Goal: Information Seeking & Learning: Learn about a topic

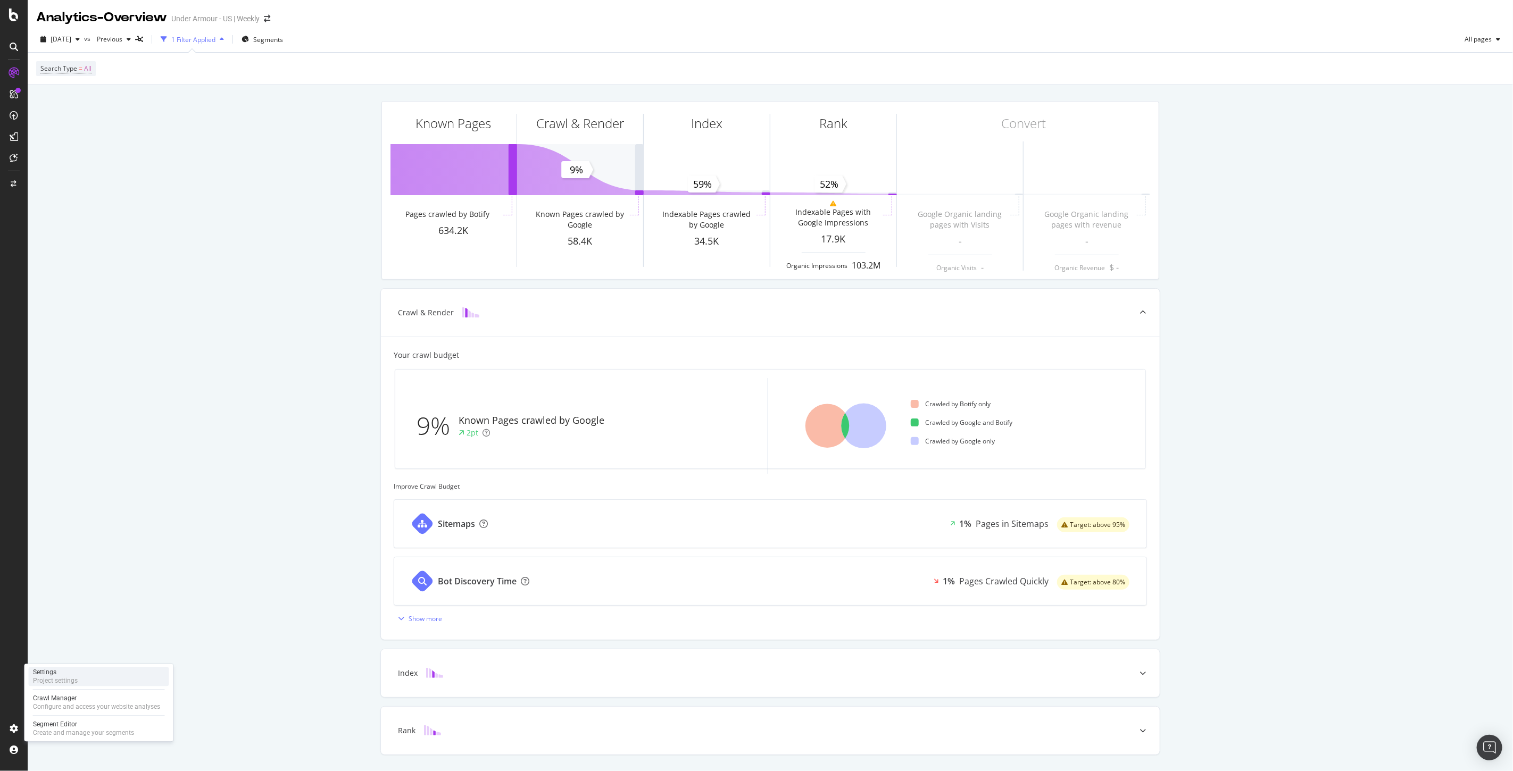
click at [102, 684] on div "Settings Project settings" at bounding box center [99, 676] width 140 height 19
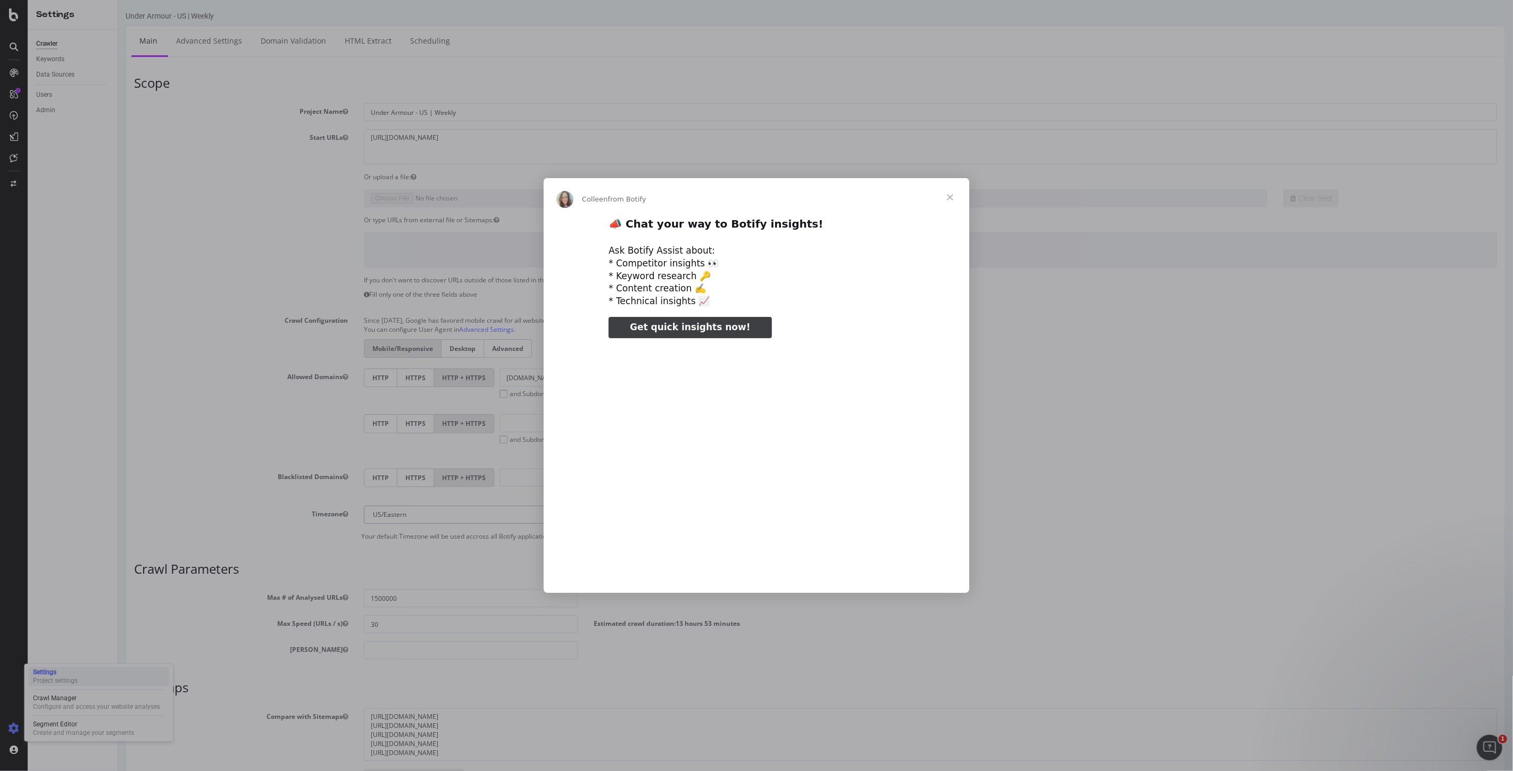
type input "3296666"
click at [954, 197] on span "Close" at bounding box center [950, 197] width 38 height 38
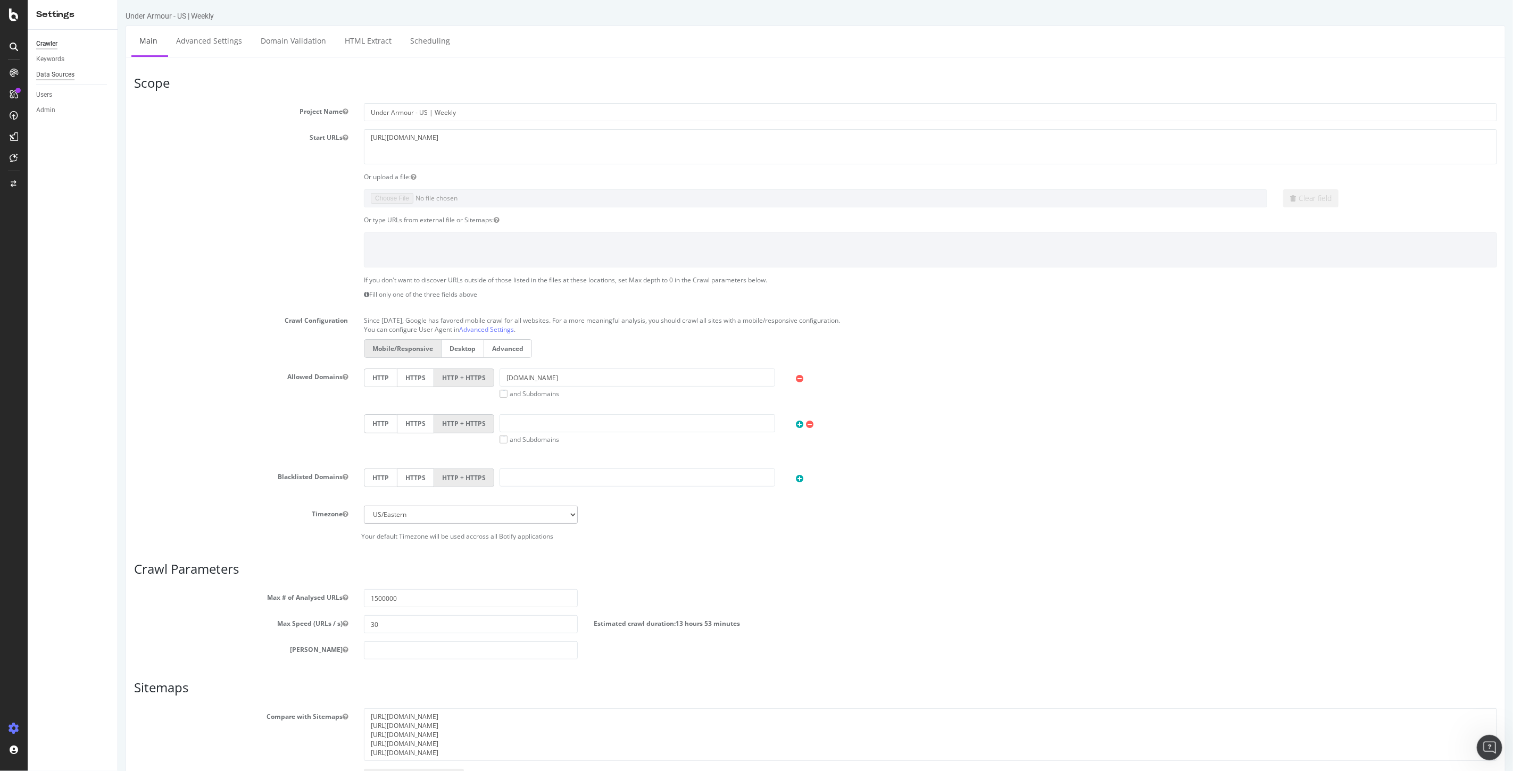
click at [59, 77] on div "Data Sources" at bounding box center [55, 74] width 38 height 11
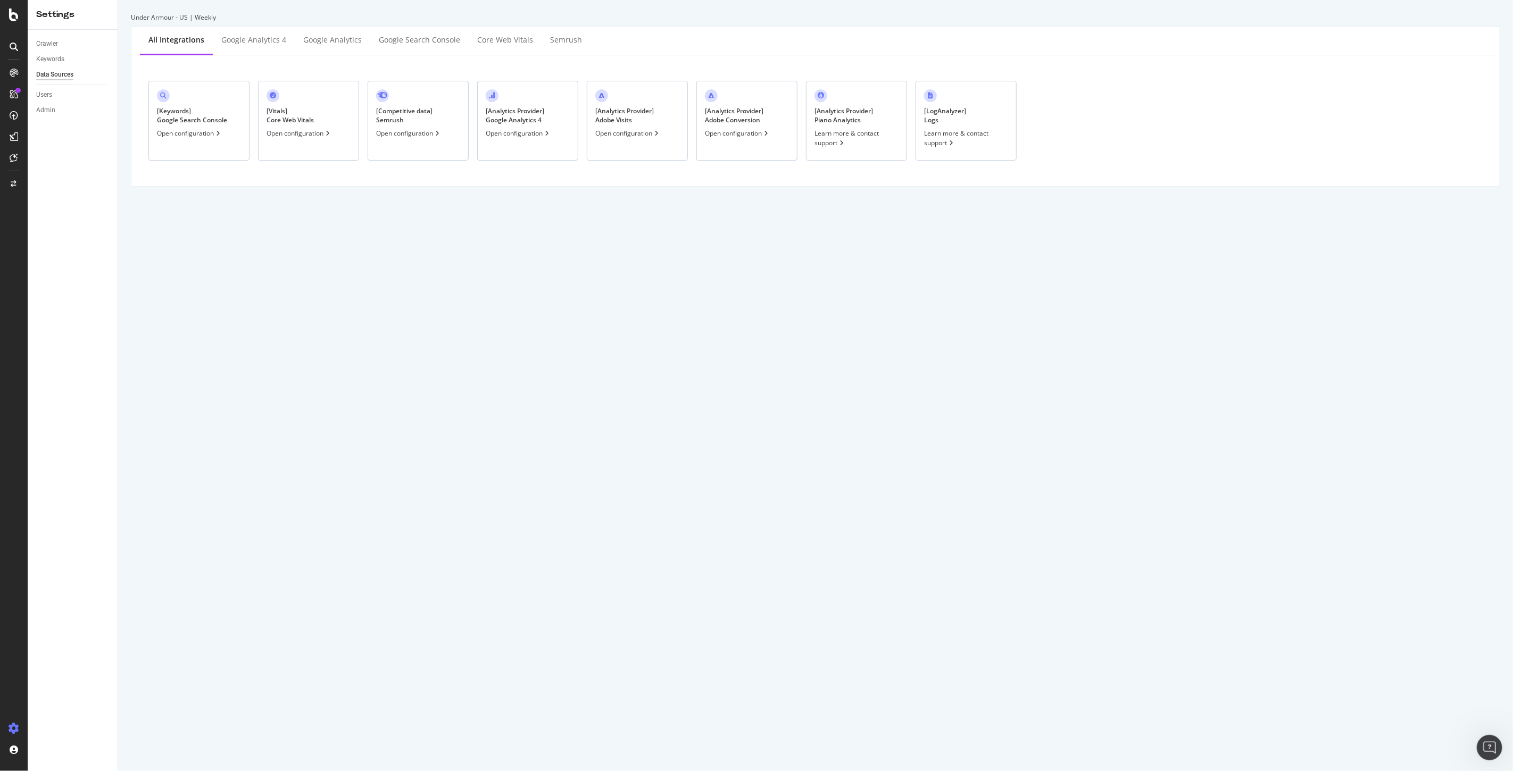
click at [722, 129] on div "Open configuration" at bounding box center [737, 133] width 65 height 9
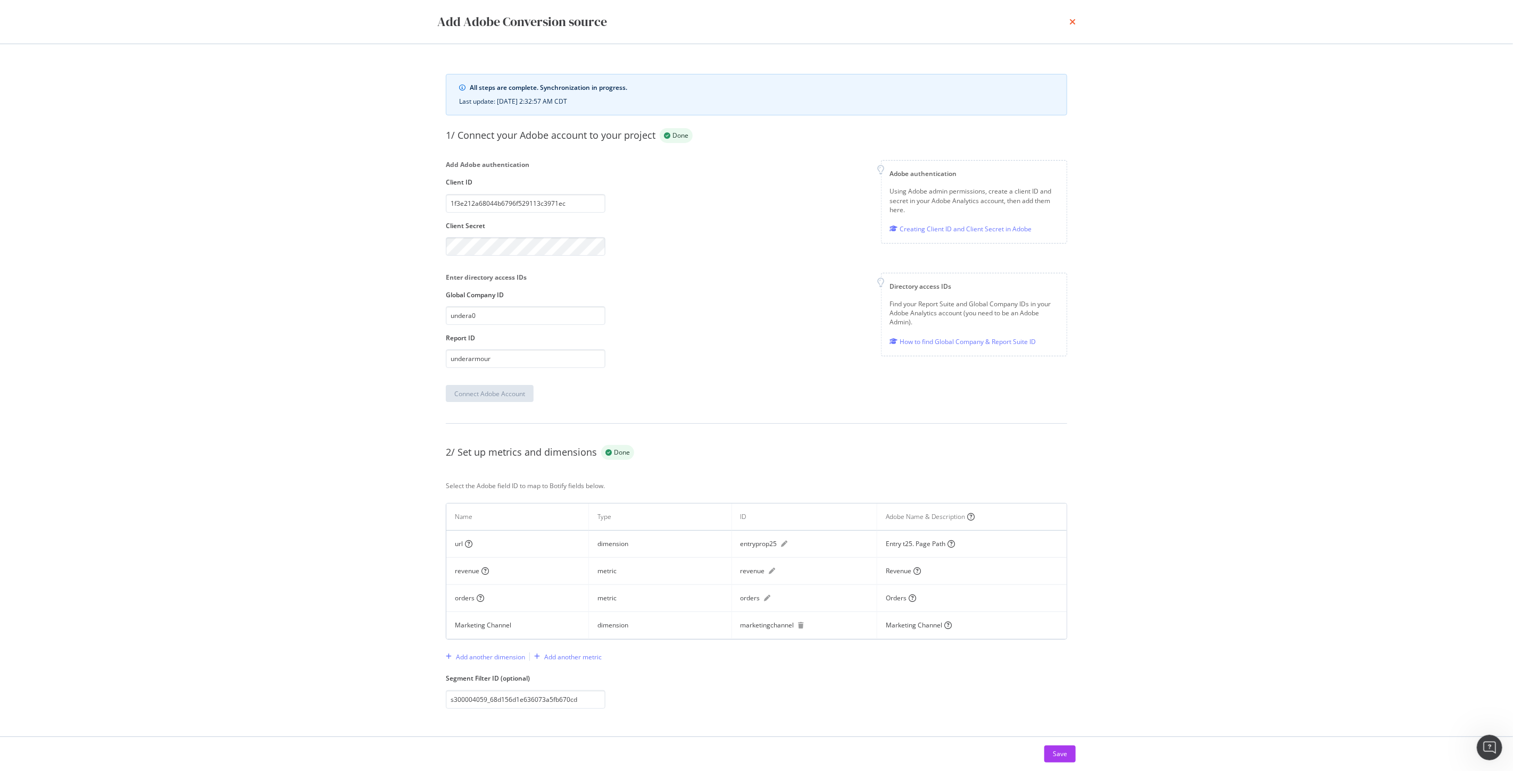
click at [1069, 22] on icon "times" at bounding box center [1072, 22] width 6 height 9
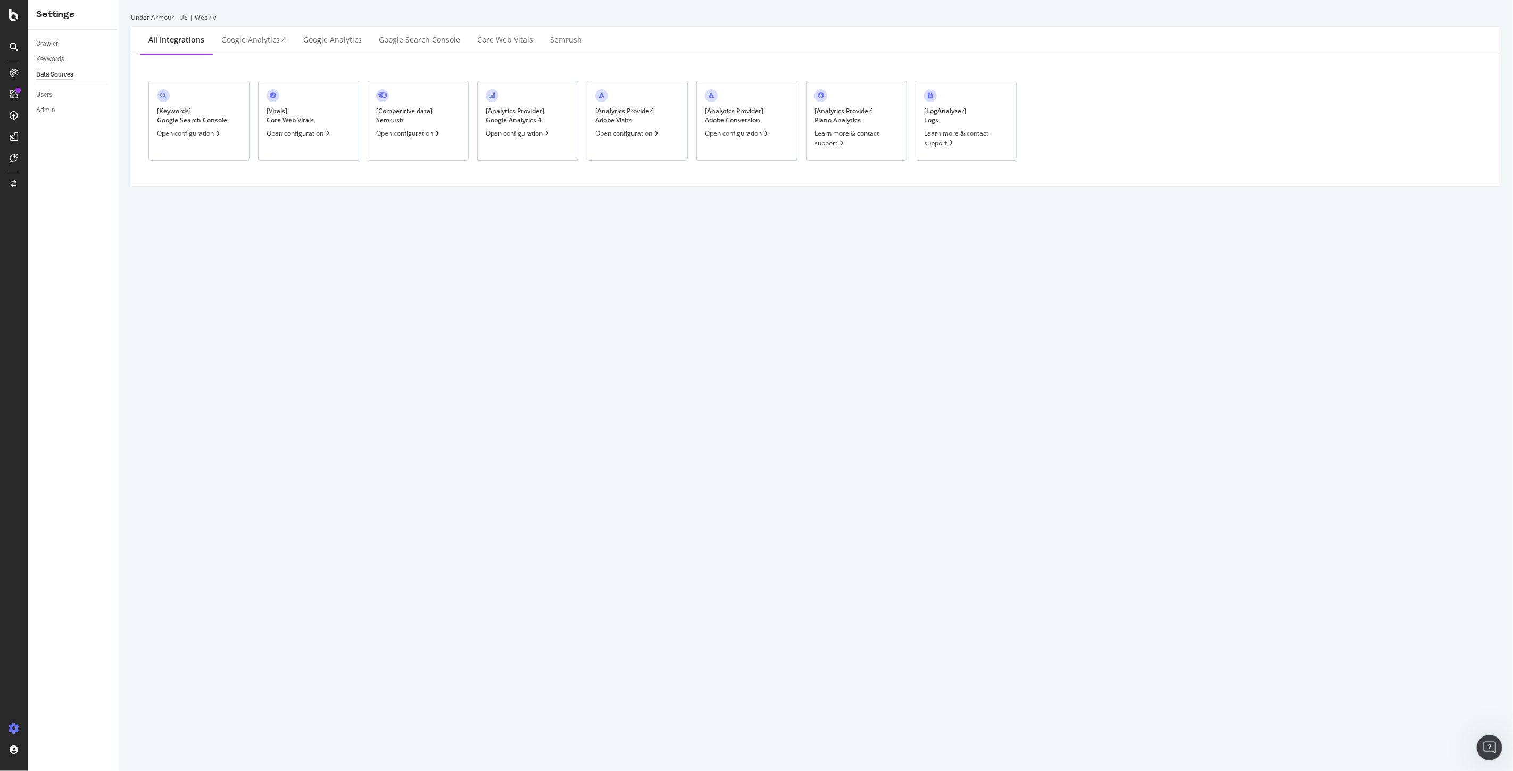
drag, startPoint x: 14, startPoint y: 6, endPoint x: 12, endPoint y: 12, distance: 6.2
click at [14, 6] on div at bounding box center [14, 385] width 28 height 771
click at [12, 13] on icon at bounding box center [14, 15] width 10 height 13
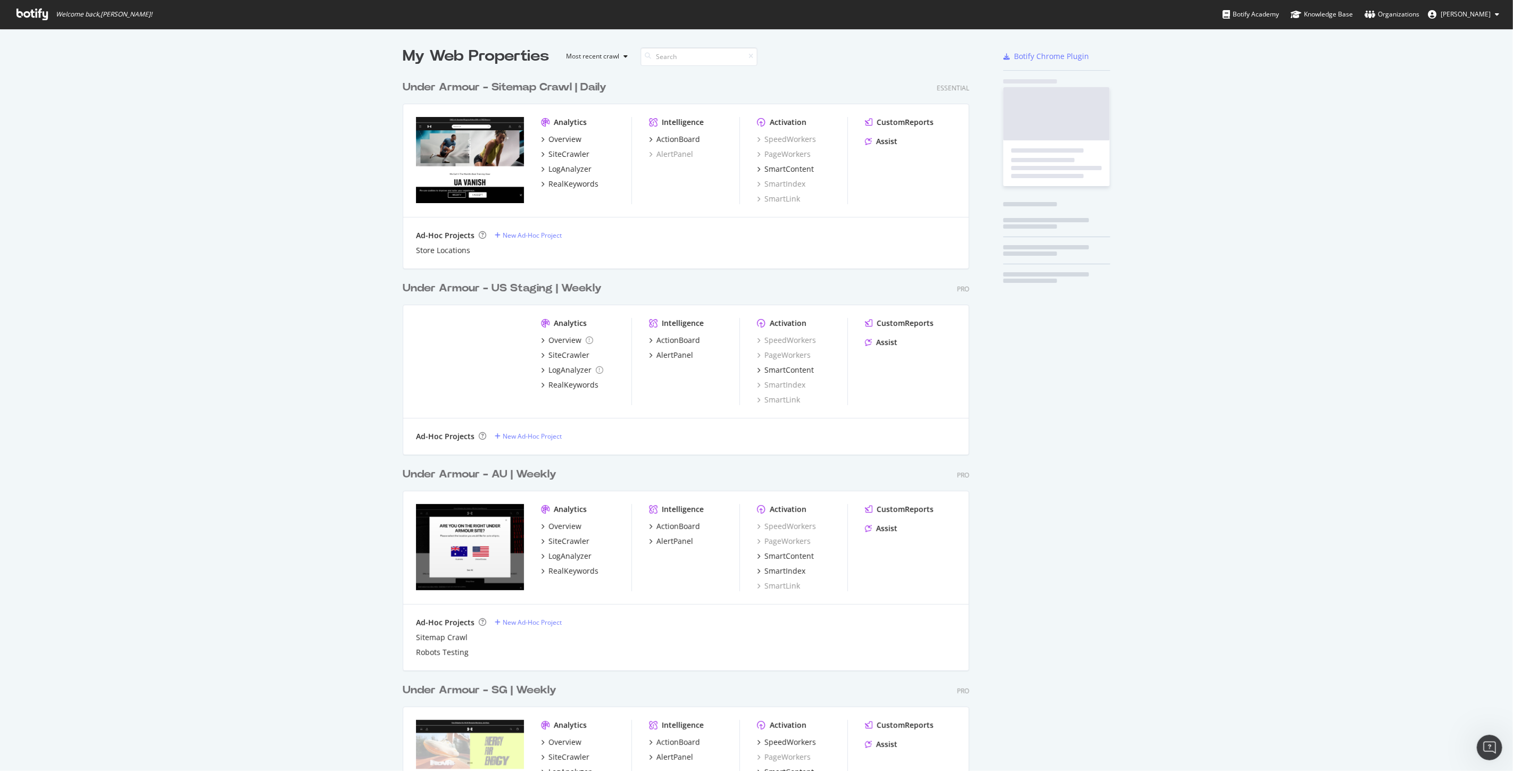
scroll to position [762, 1495]
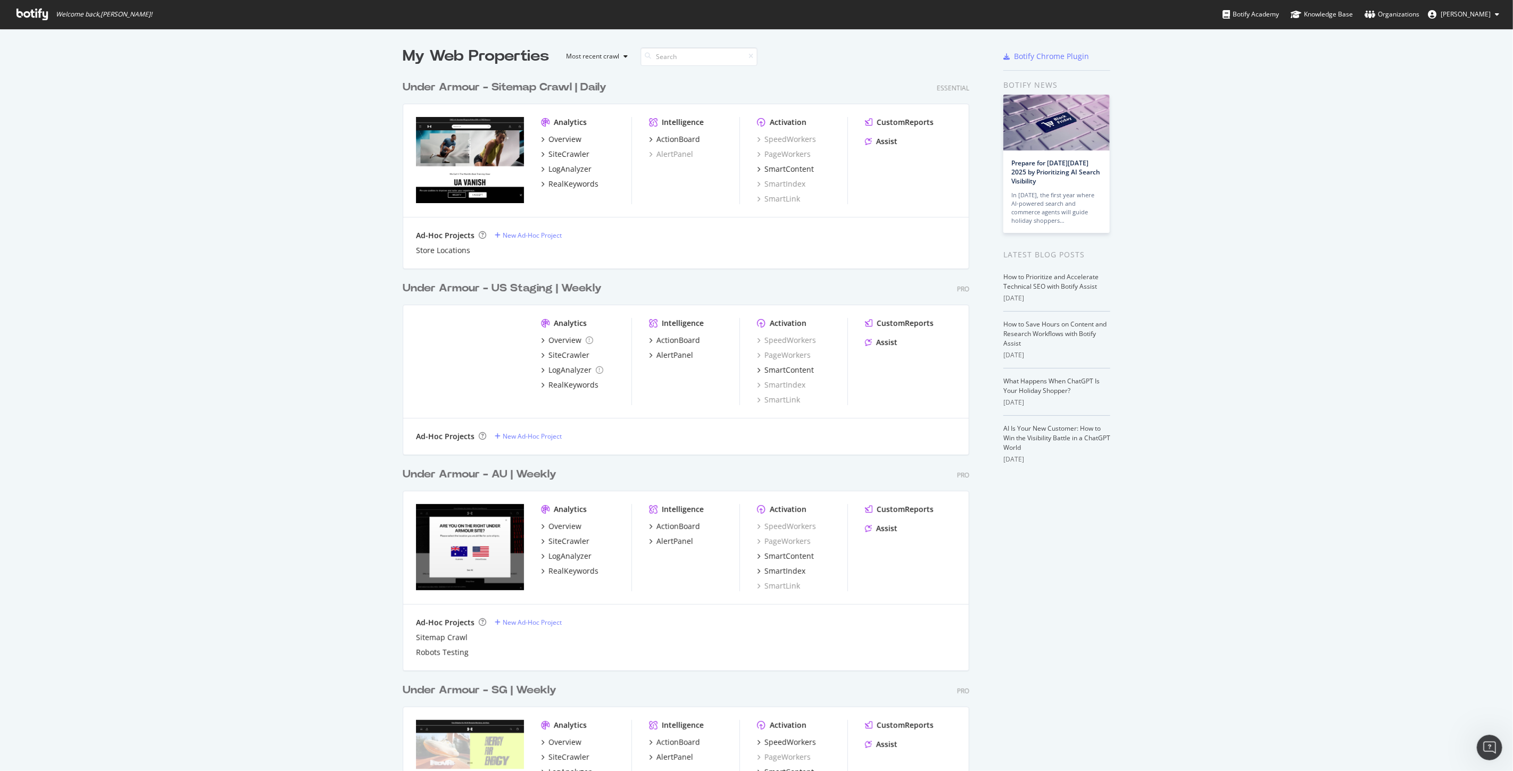
click at [581, 86] on div "Under Armour - Sitemap Crawl | Daily" at bounding box center [505, 87] width 204 height 15
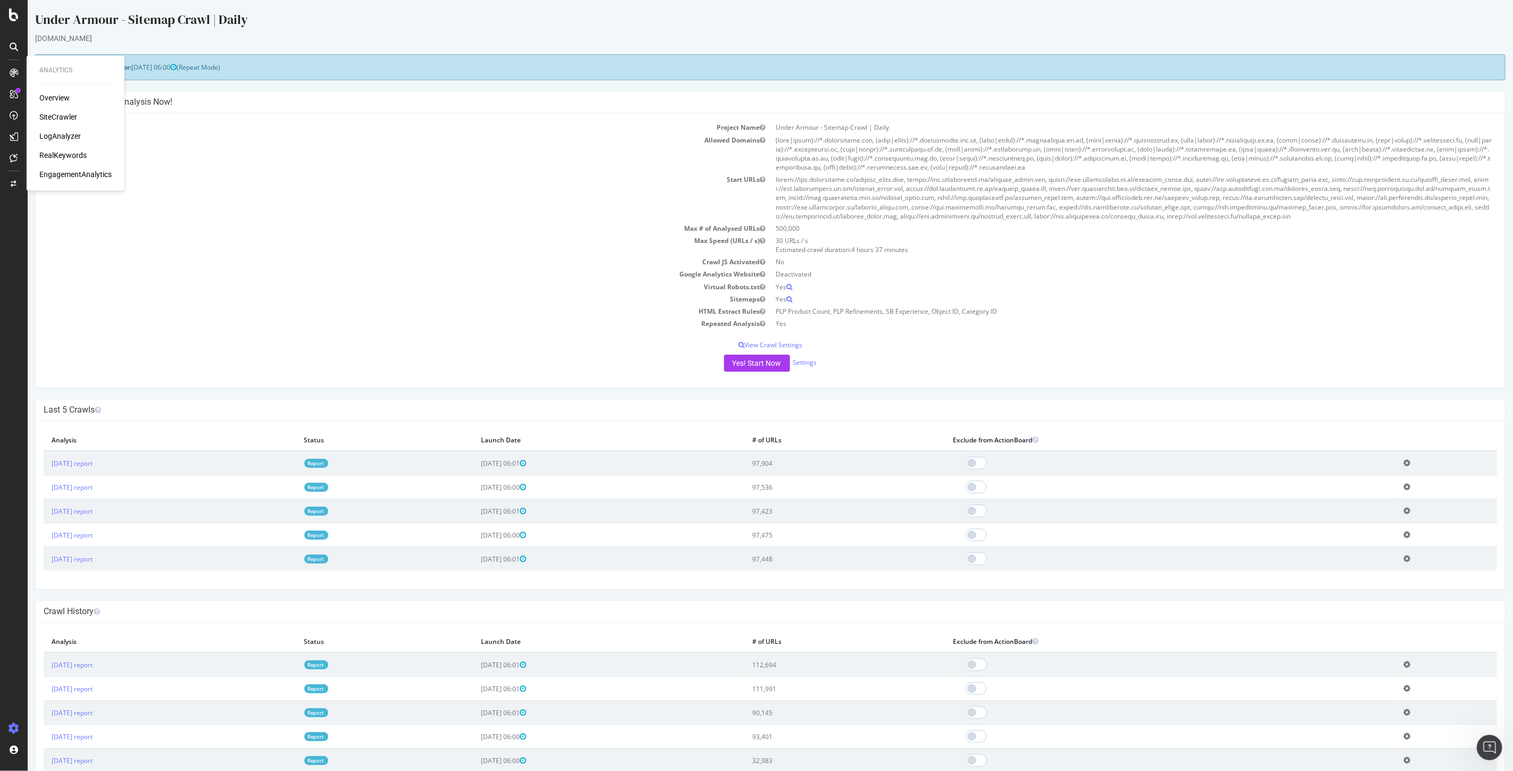
click at [71, 137] on div "LogAnalyzer" at bounding box center [59, 136] width 41 height 11
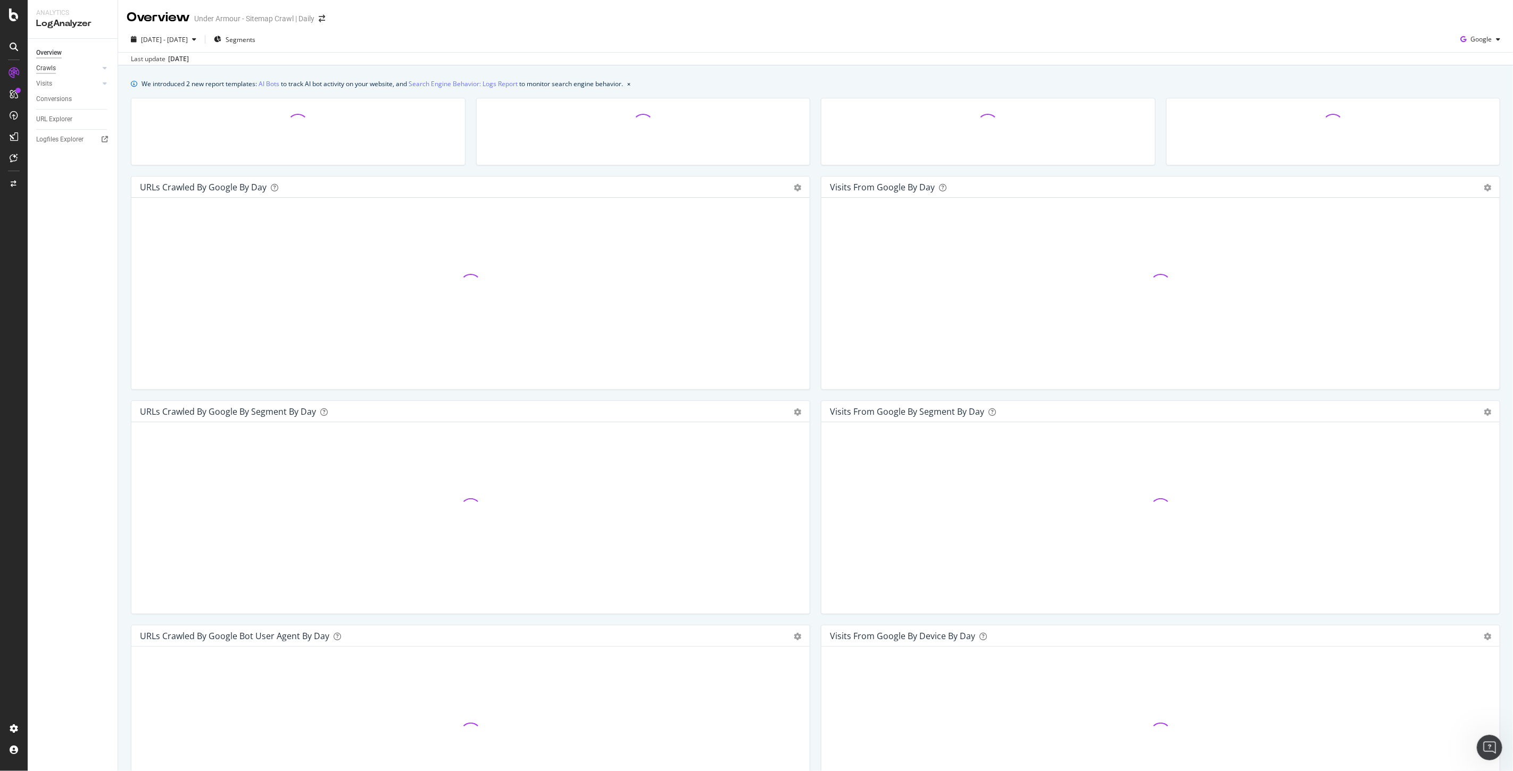
click at [43, 66] on div "Crawls" at bounding box center [46, 68] width 20 height 11
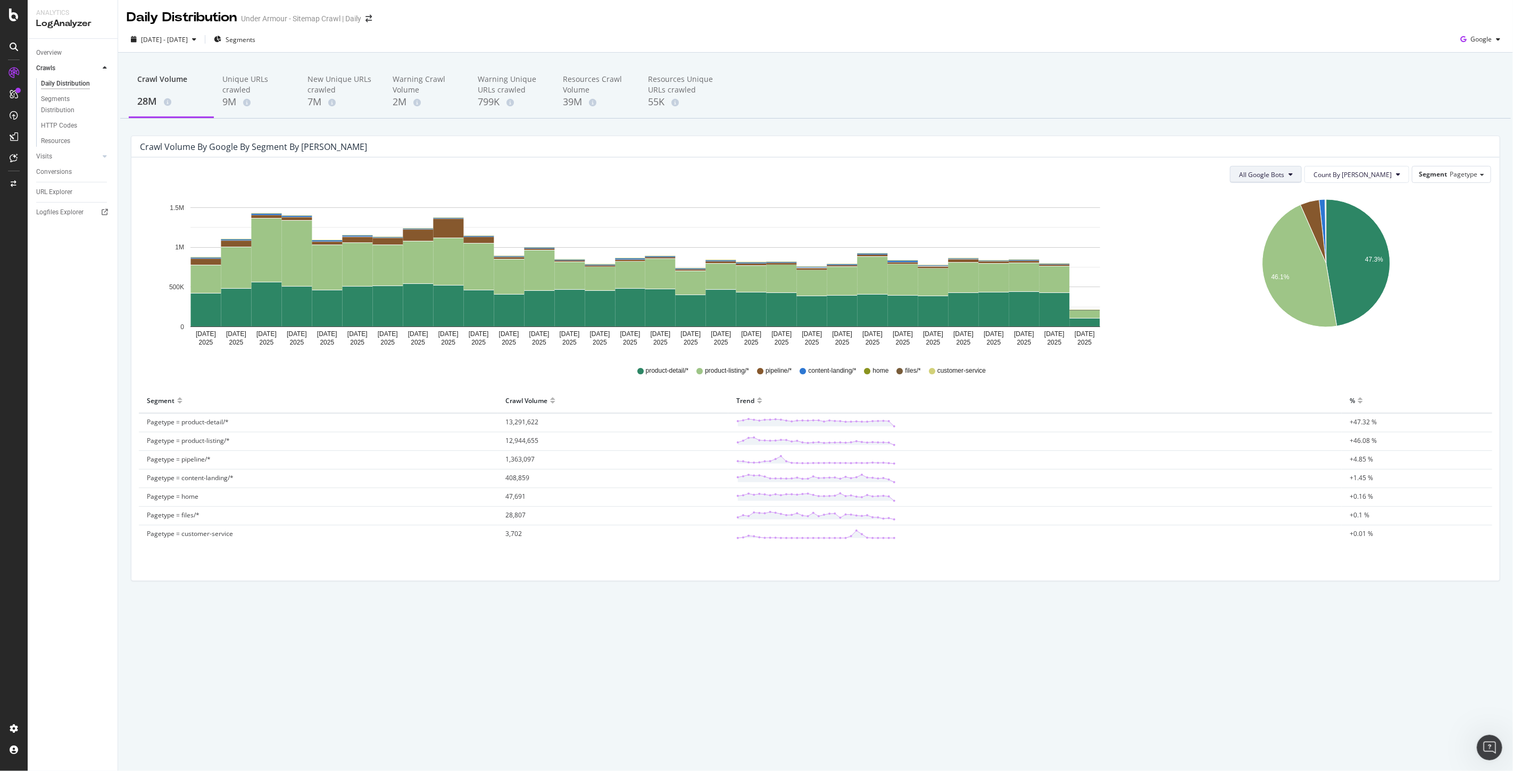
click at [1284, 174] on span "All Google Bots" at bounding box center [1261, 174] width 45 height 9
click at [1372, 180] on button "Count By Day" at bounding box center [1356, 174] width 105 height 17
click at [1450, 176] on div "Segment Pagetype" at bounding box center [1451, 174] width 78 height 15
click at [1426, 288] on div "Host" at bounding box center [1443, 291] width 85 height 14
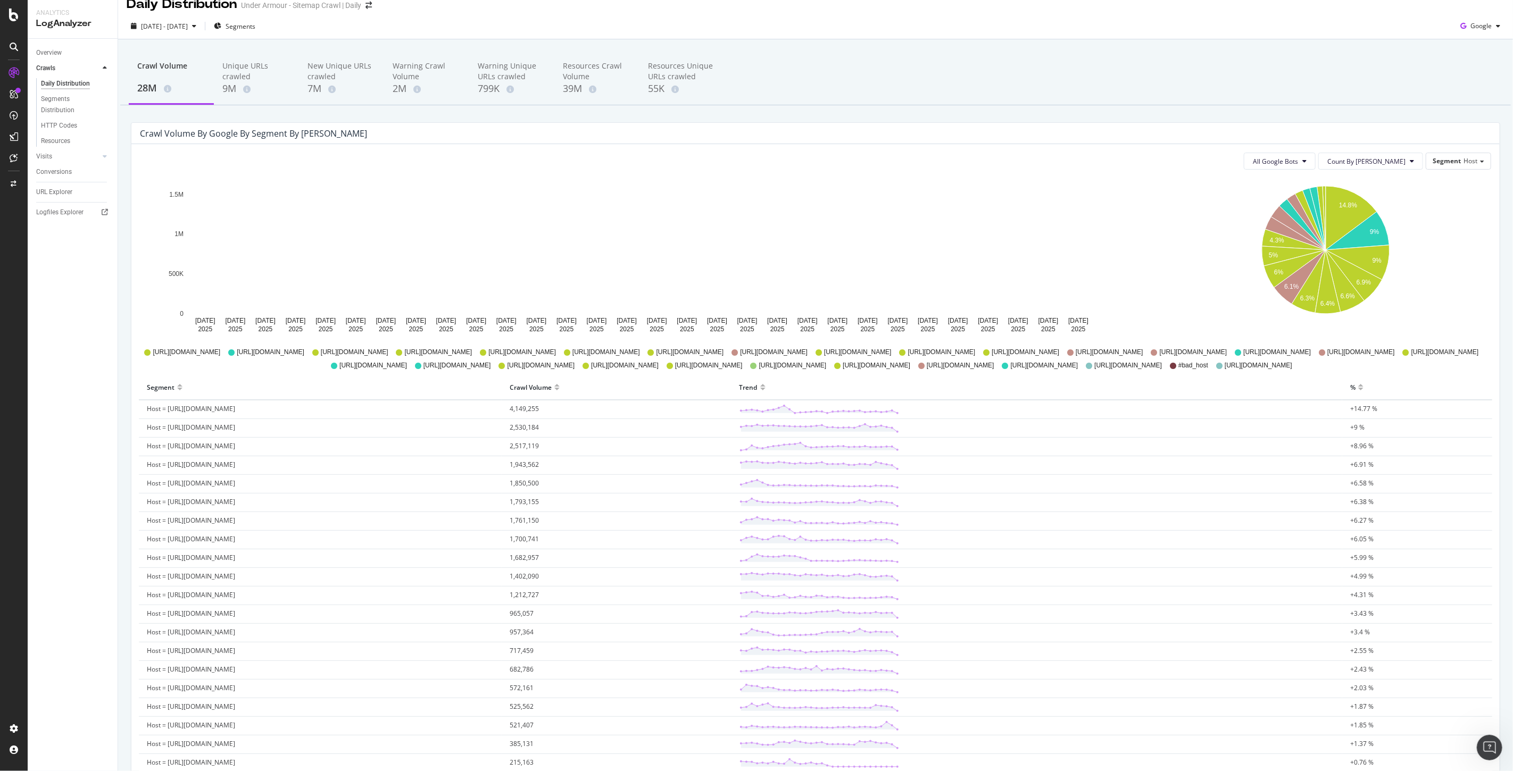
scroll to position [0, 0]
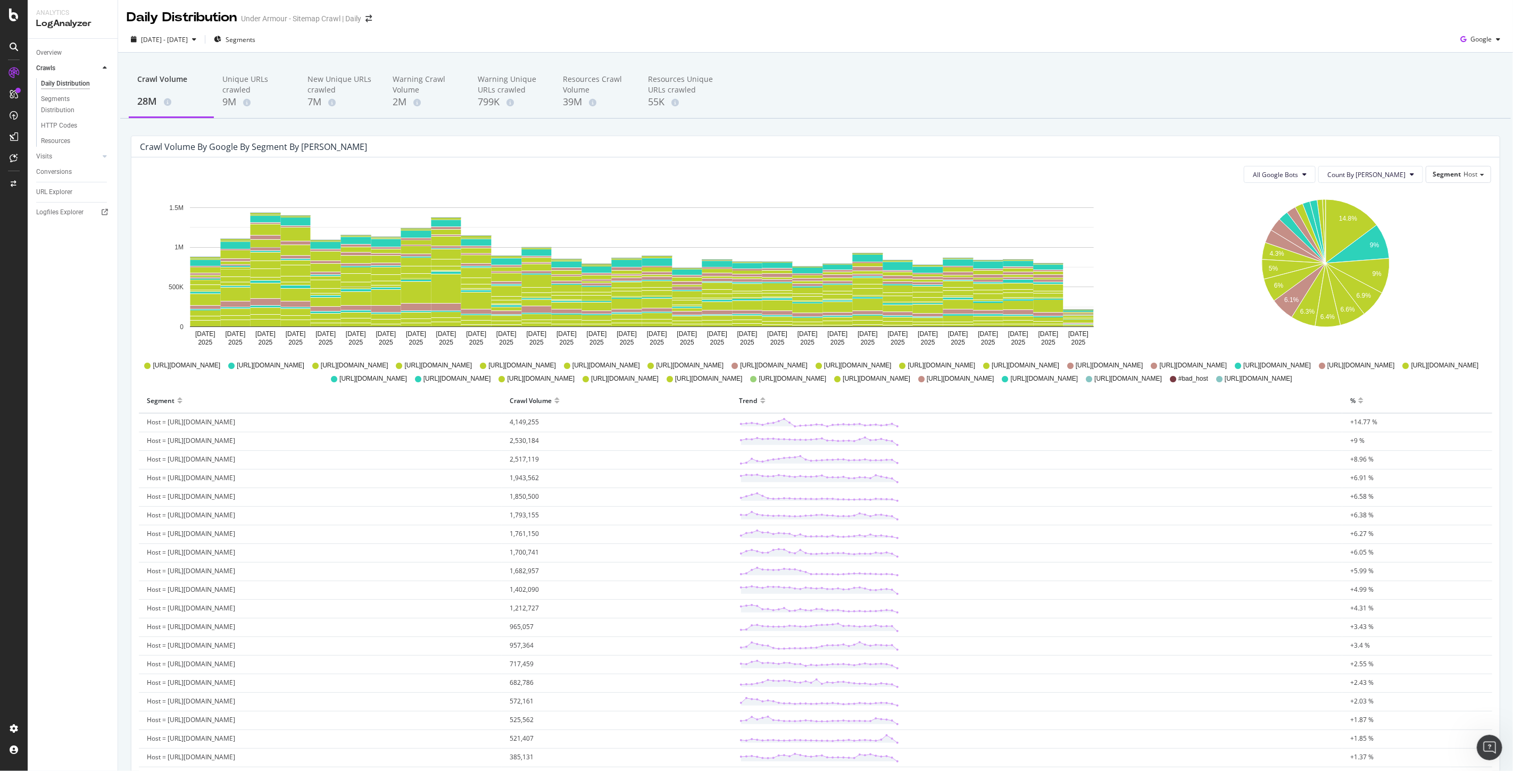
drag, startPoint x: 264, startPoint y: 442, endPoint x: 168, endPoint y: 443, distance: 96.8
click at [168, 443] on td "Host = https_underarmour.co.uk" at bounding box center [320, 441] width 363 height 19
copy span "https_underarmour.co.uk"
click at [105, 426] on div "Overview Crawls Daily Distribution Segments Distribution HTTP Codes Resources V…" at bounding box center [73, 405] width 90 height 733
drag, startPoint x: 245, startPoint y: 440, endPoint x: 143, endPoint y: 444, distance: 102.2
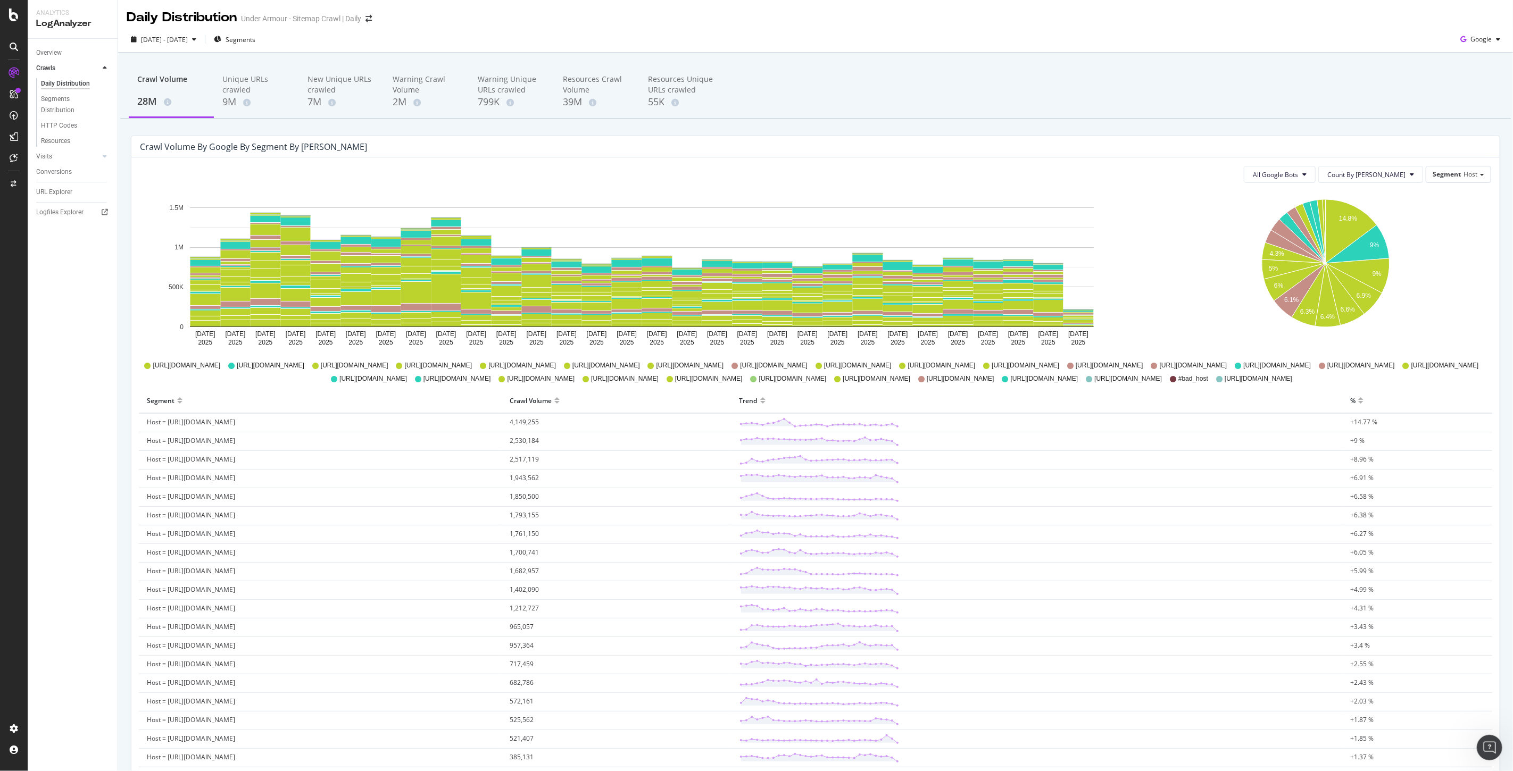
click at [143, 444] on td "Host = https_underarmour.co.uk" at bounding box center [320, 441] width 363 height 19
copy span "Host = https_underarmour.co.uk"
click at [17, 16] on icon at bounding box center [14, 15] width 10 height 13
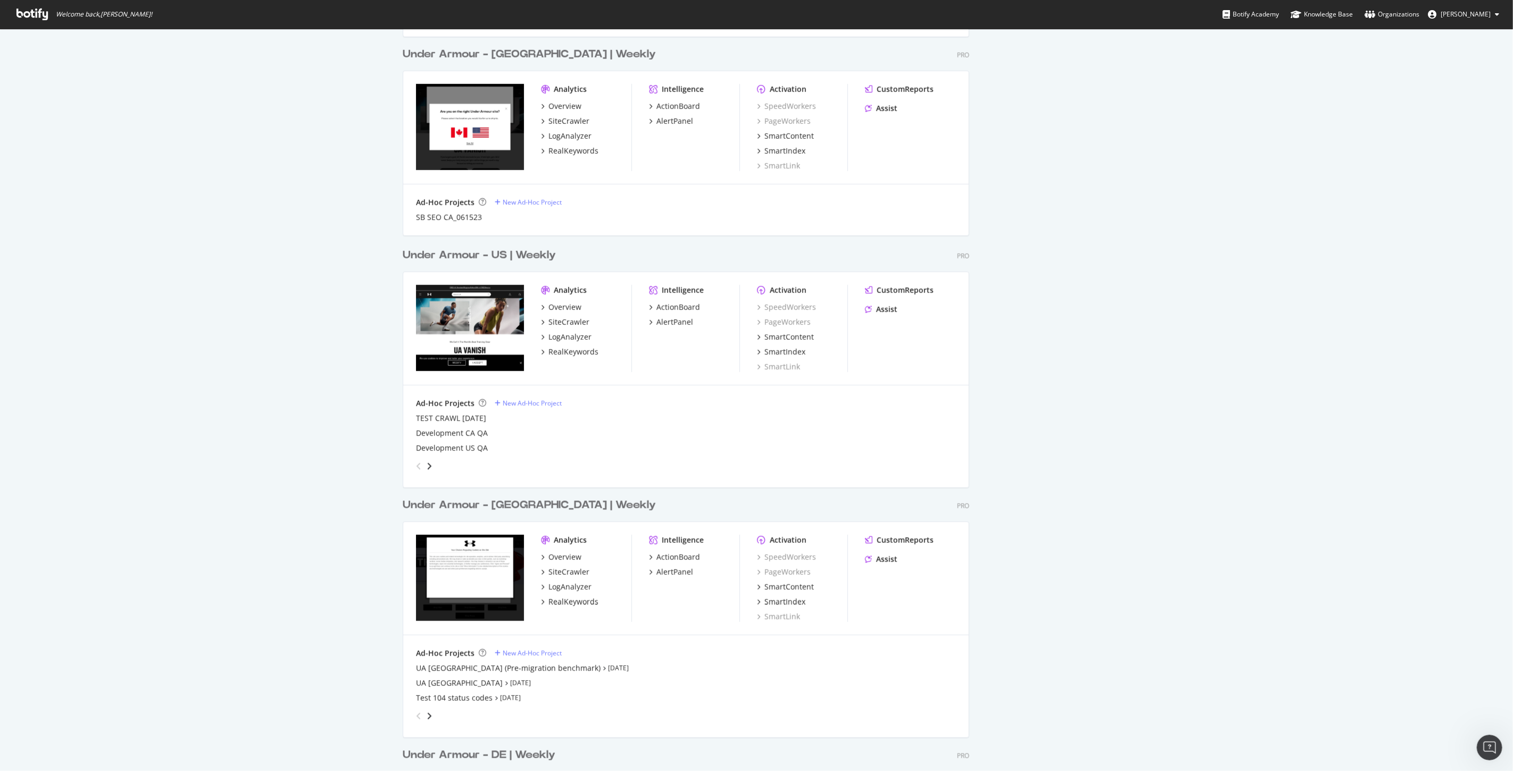
scroll to position [1004, 0]
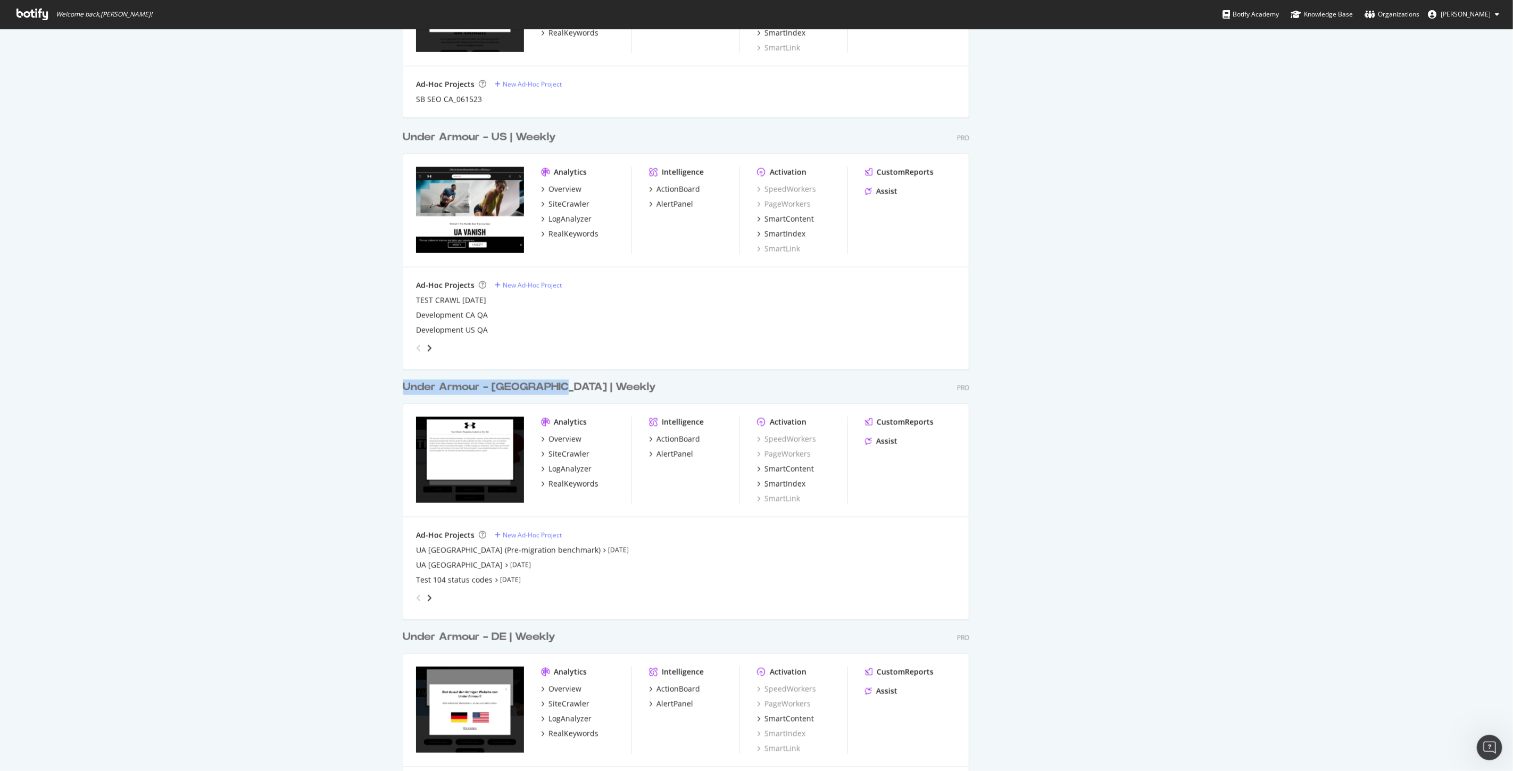
drag, startPoint x: 575, startPoint y: 388, endPoint x: 398, endPoint y: 387, distance: 177.2
click at [403, 387] on div "Under Armour - UK | Weekly Pro" at bounding box center [686, 387] width 567 height 15
copy div "Under Armour - UK | Weekly"
click at [1185, 386] on div "My Web Properties Most recent crawl Under Armour - SG | Weekly Pro Analytics Ov…" at bounding box center [756, 79] width 1513 height 2110
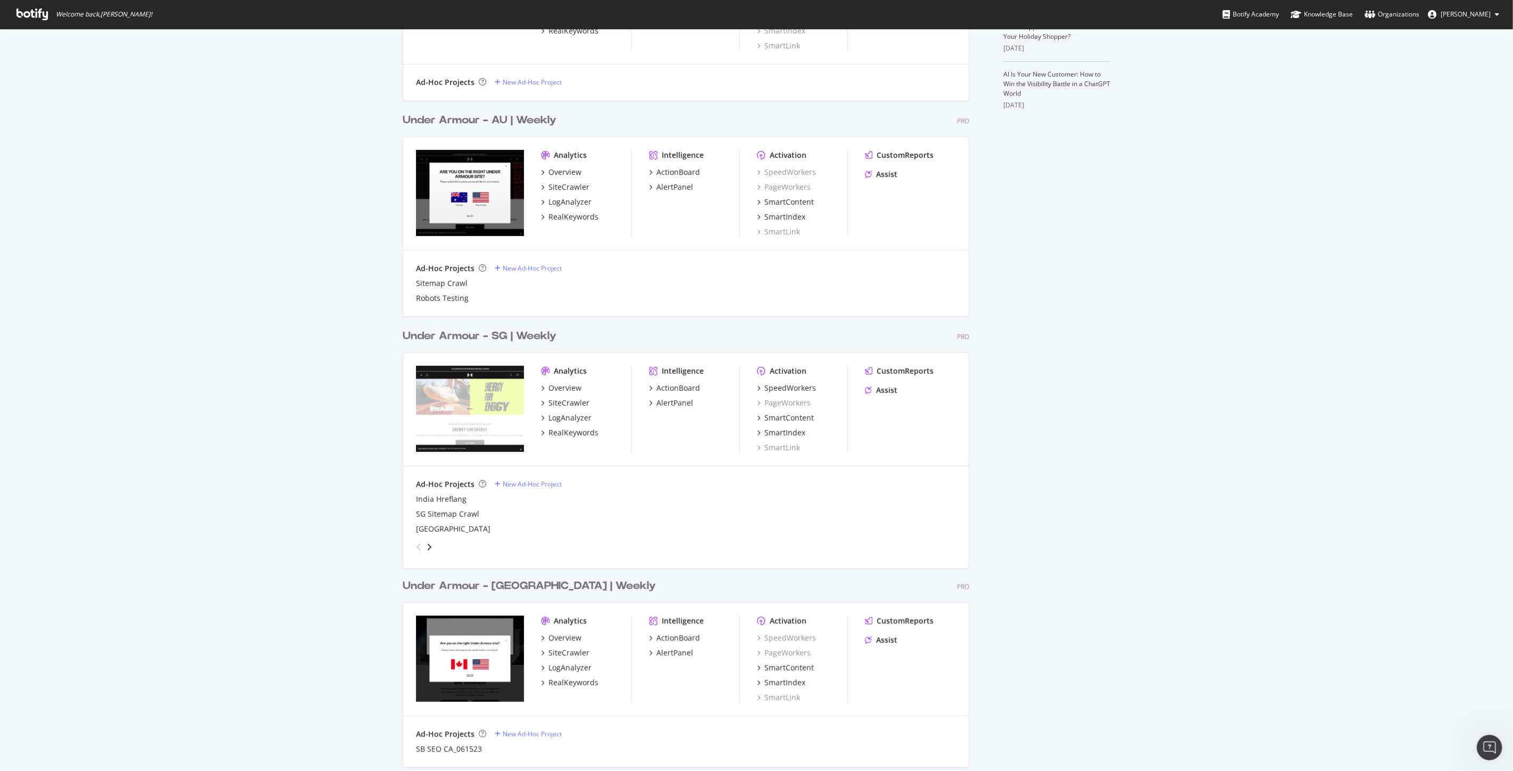
scroll to position [0, 0]
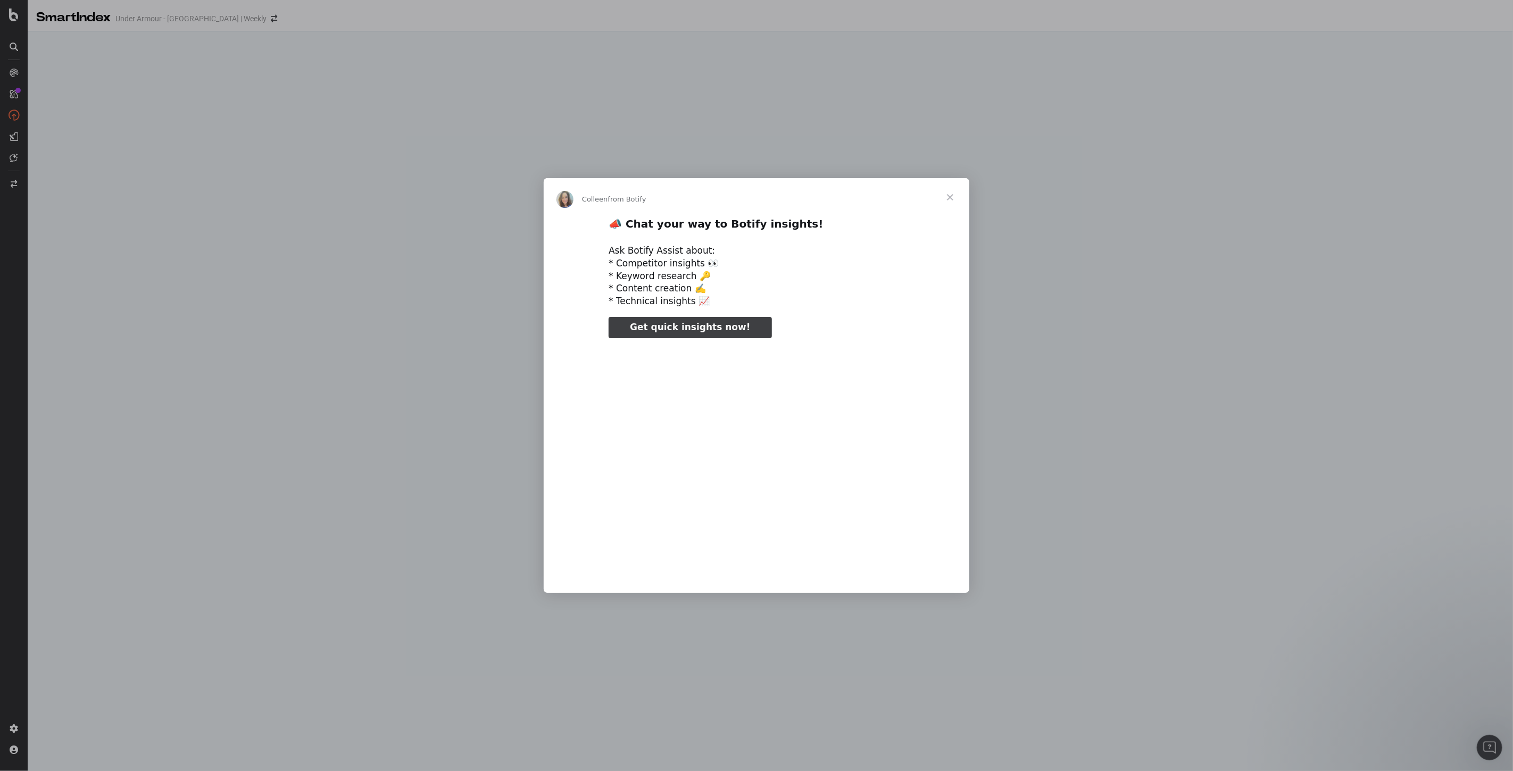
type input "209822"
click at [944, 194] on span "Close" at bounding box center [950, 197] width 38 height 38
